Goal: Information Seeking & Learning: Learn about a topic

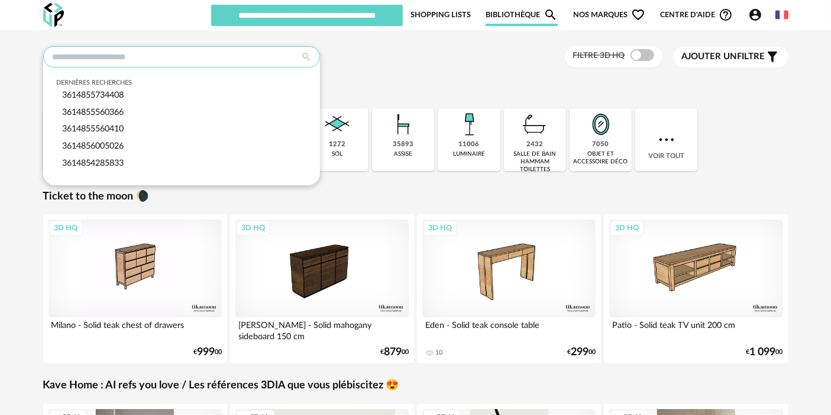
click at [270, 56] on input "text" at bounding box center [181, 56] width 277 height 21
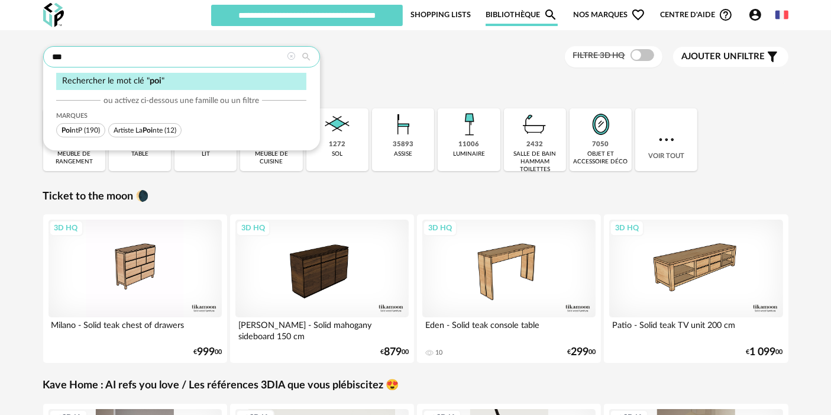
type input "***"
click at [89, 134] on span "Poi ntP (190)" at bounding box center [80, 130] width 49 height 14
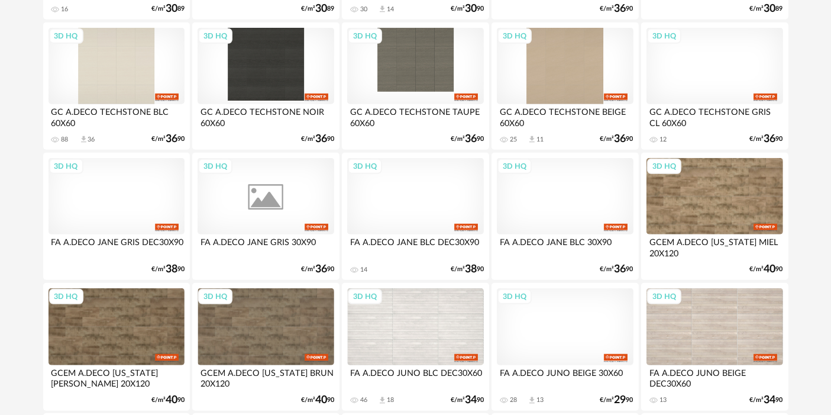
scroll to position [793, 0]
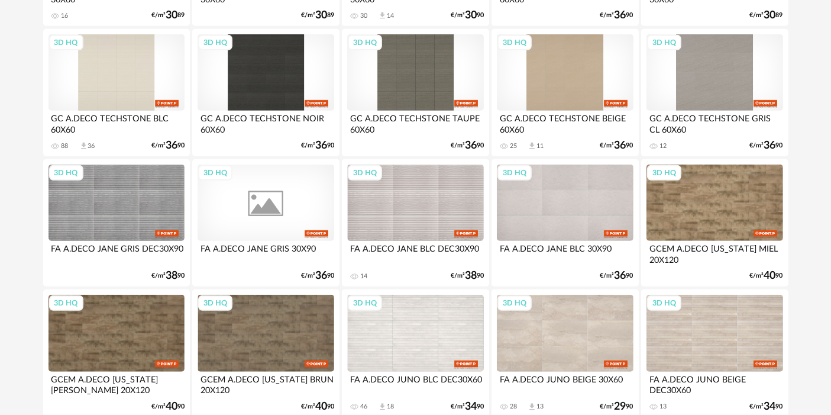
click at [308, 192] on div "3D HQ" at bounding box center [266, 202] width 136 height 77
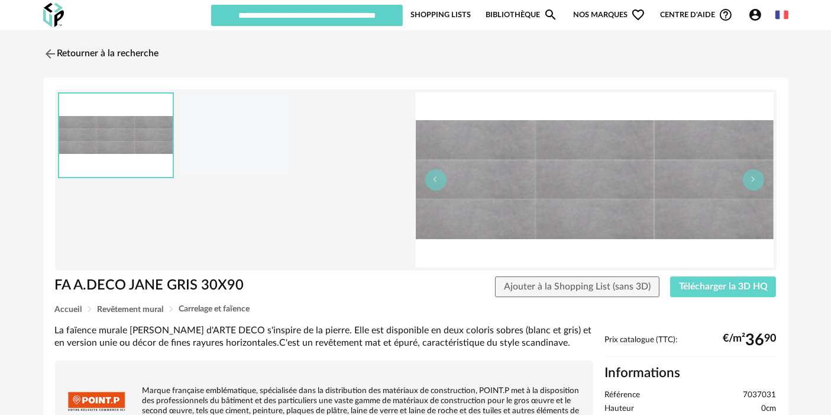
click at [218, 133] on div at bounding box center [234, 135] width 115 height 85
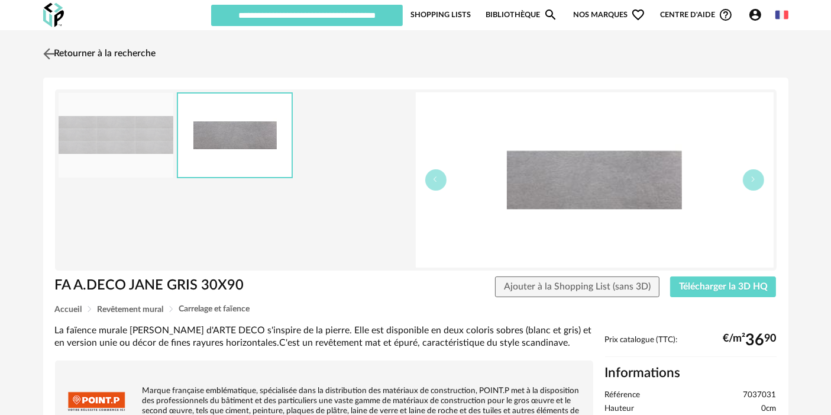
click at [121, 54] on link "Retourner à la recherche" at bounding box center [98, 54] width 116 height 26
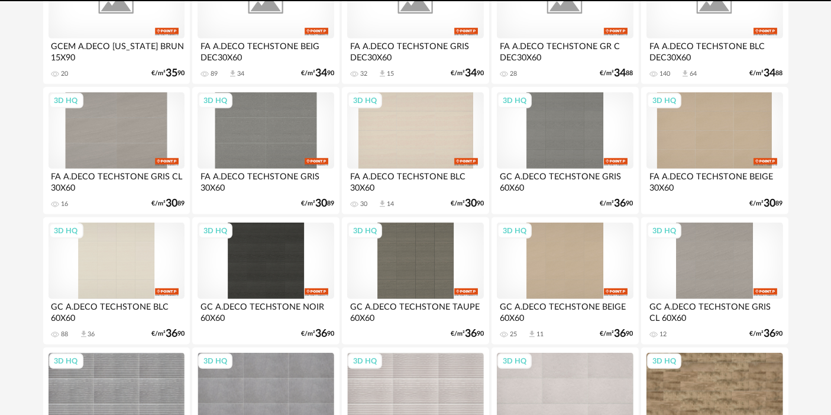
scroll to position [464, 0]
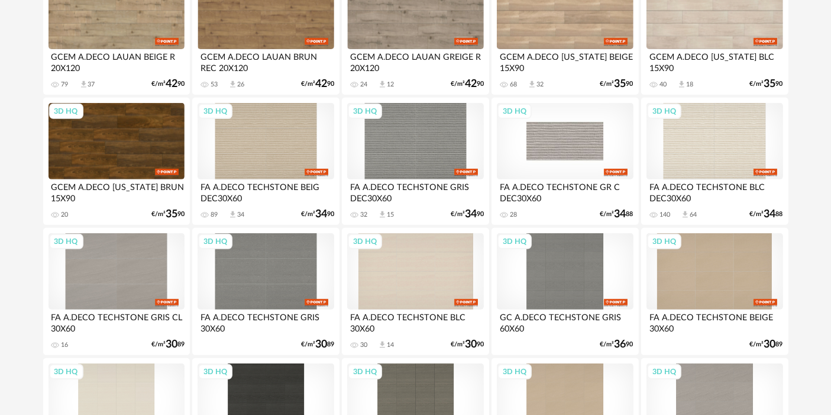
click at [581, 119] on div "3D HQ" at bounding box center [565, 141] width 136 height 77
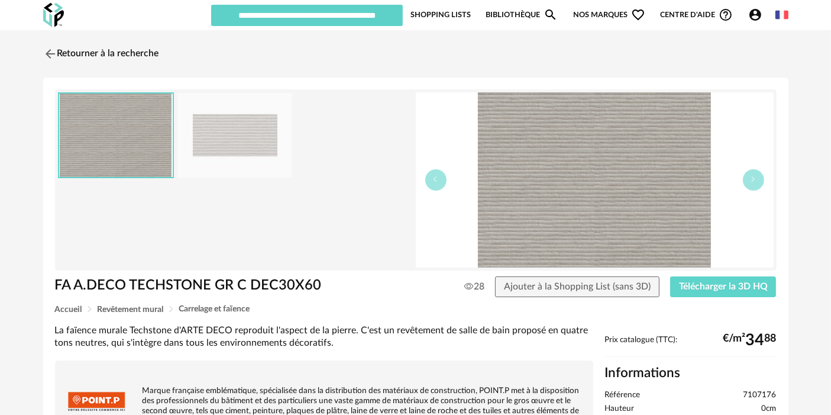
scroll to position [316, 0]
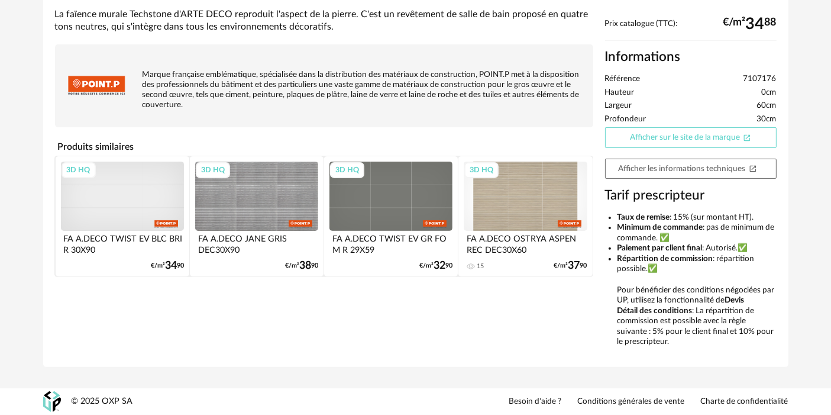
click at [638, 141] on link "Afficher sur le site de la marque Open In New icon" at bounding box center [691, 137] width 172 height 21
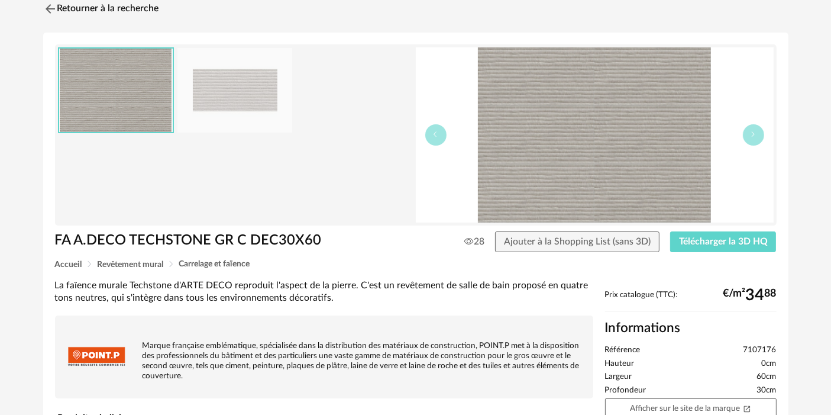
scroll to position [0, 0]
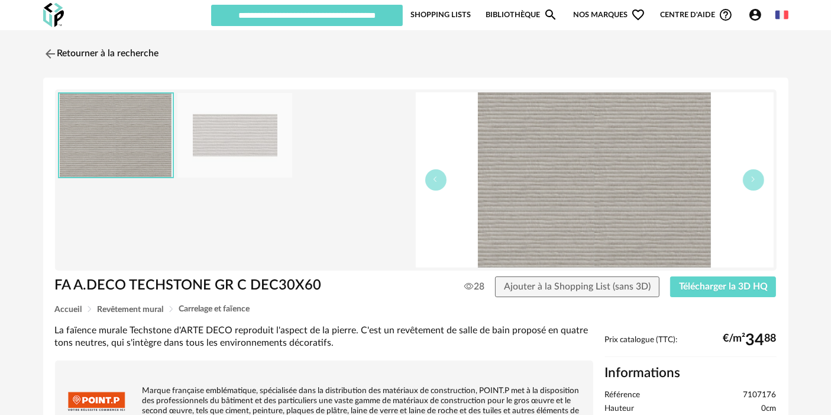
click at [159, 73] on div "Retourner à la recherche FA A.DECO TECHSTONE GR C DEC30X60 FA A.DECO TECHSTONE …" at bounding box center [416, 373] width 767 height 664
click at [143, 59] on link "Retourner à la recherche" at bounding box center [98, 54] width 116 height 26
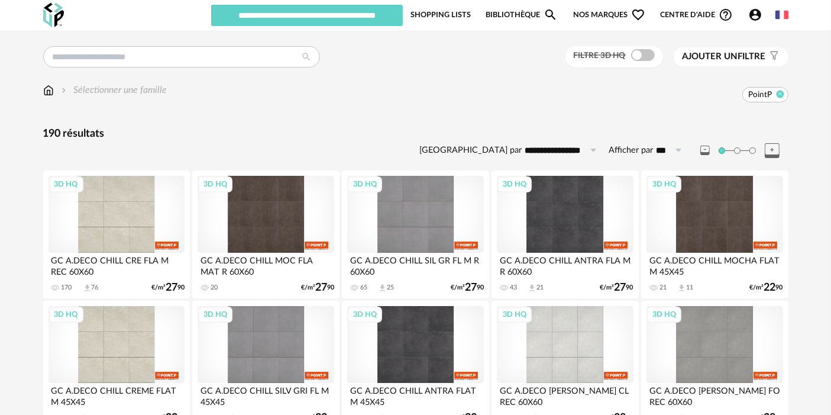
click at [779, 93] on icon at bounding box center [780, 94] width 8 height 8
